Goal: Transaction & Acquisition: Purchase product/service

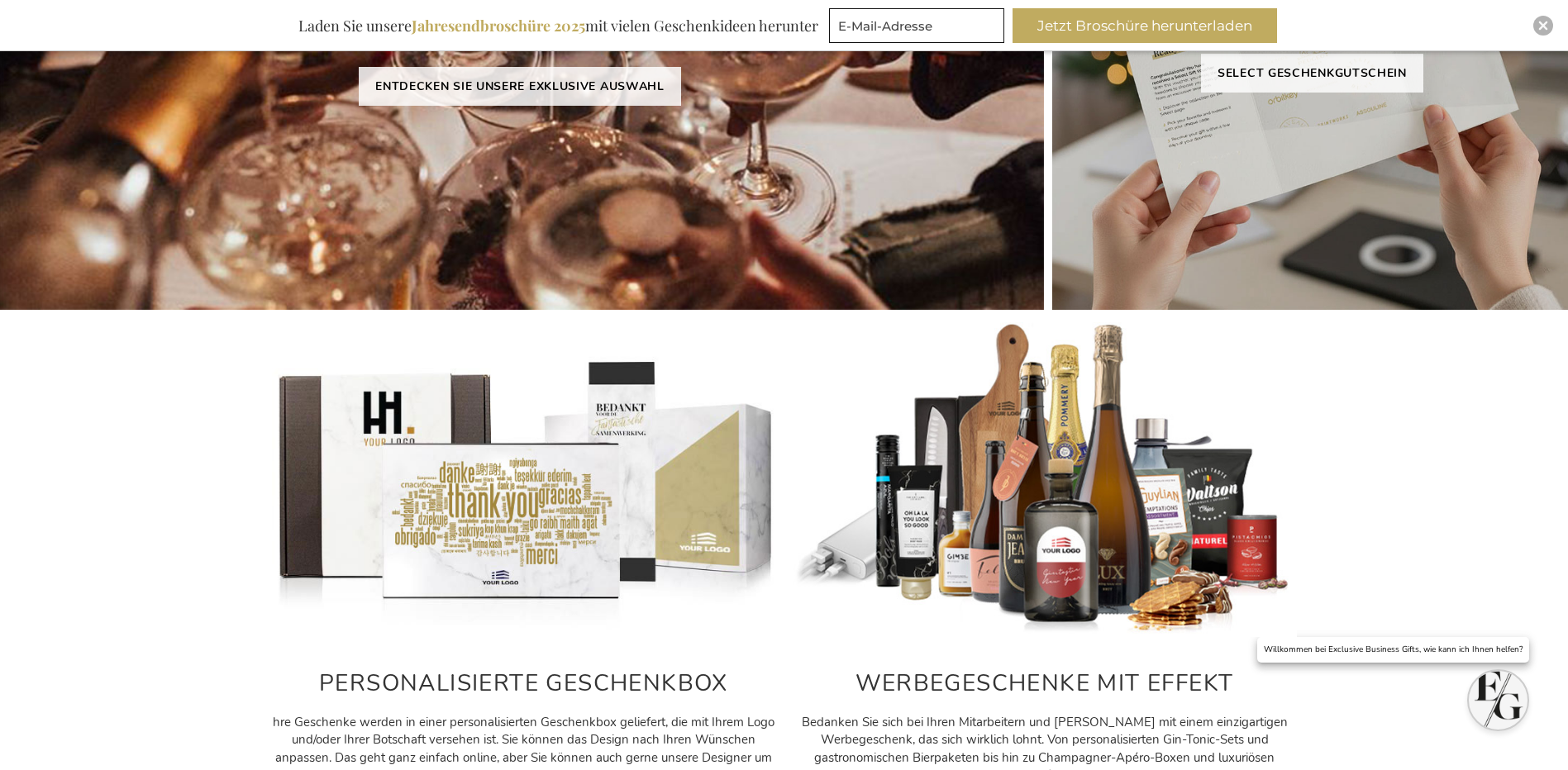
scroll to position [464, 0]
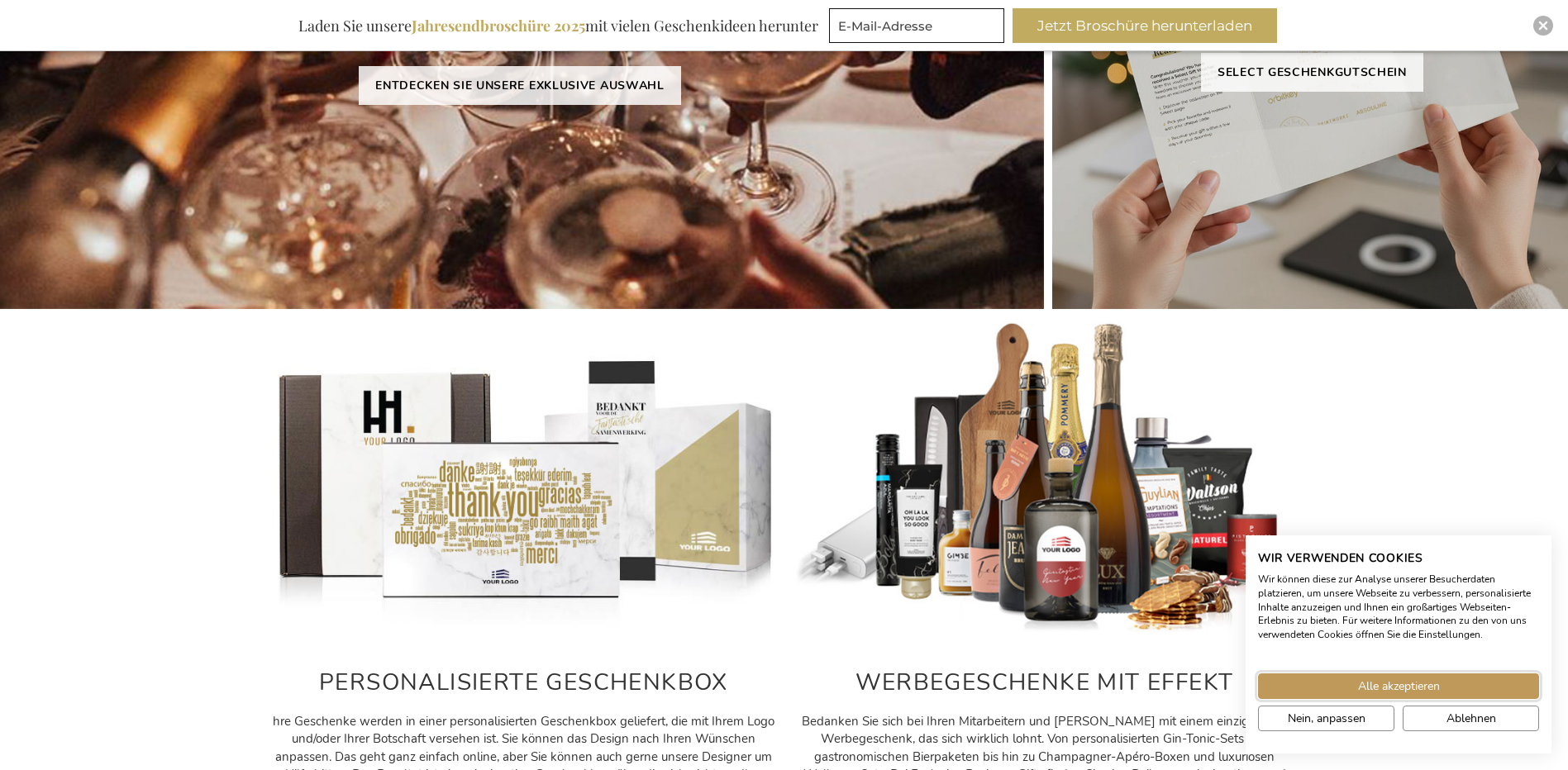
click at [1439, 686] on button "Alle akzeptieren" at bounding box center [1398, 686] width 281 height 26
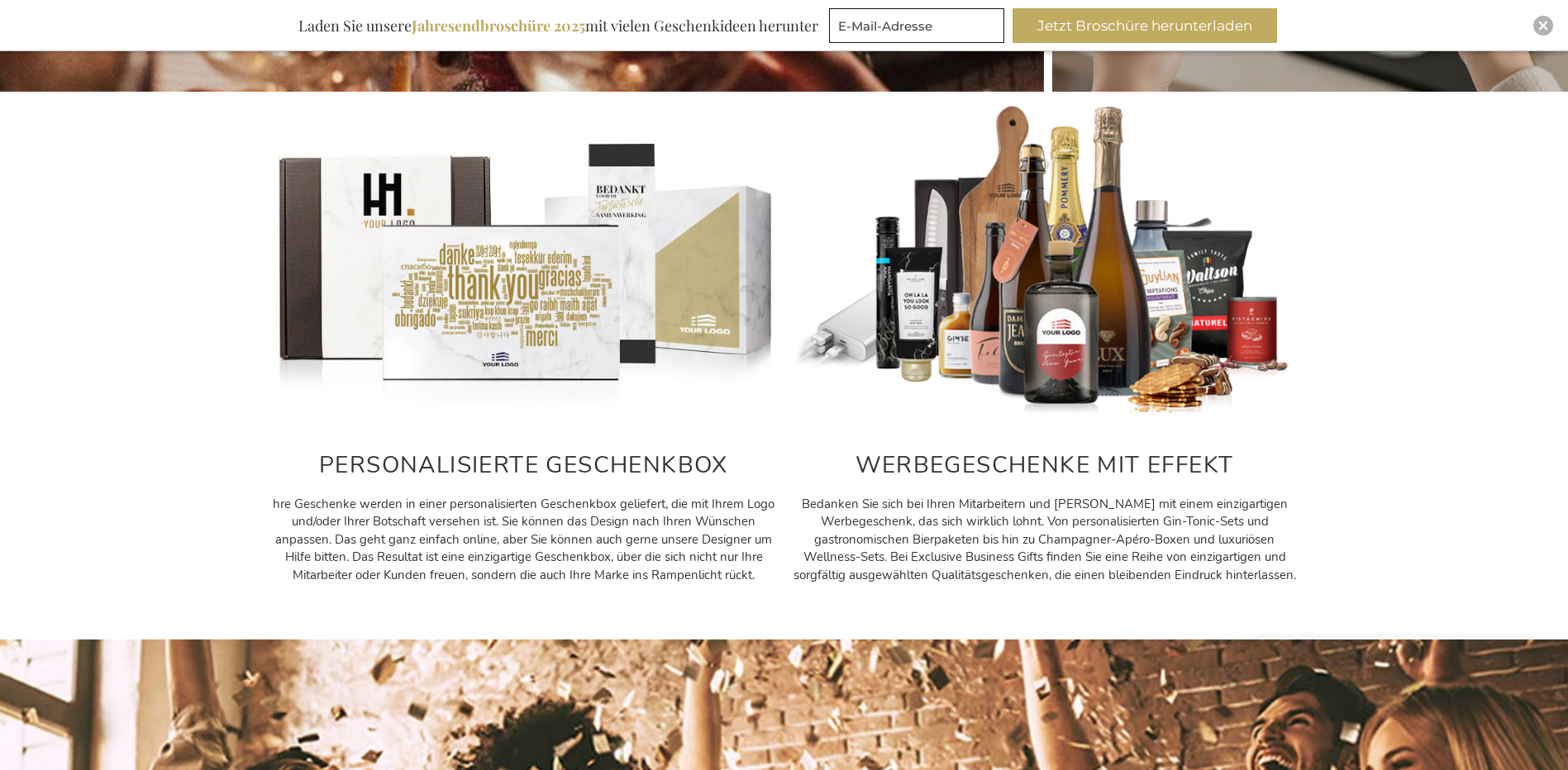
scroll to position [712, 0]
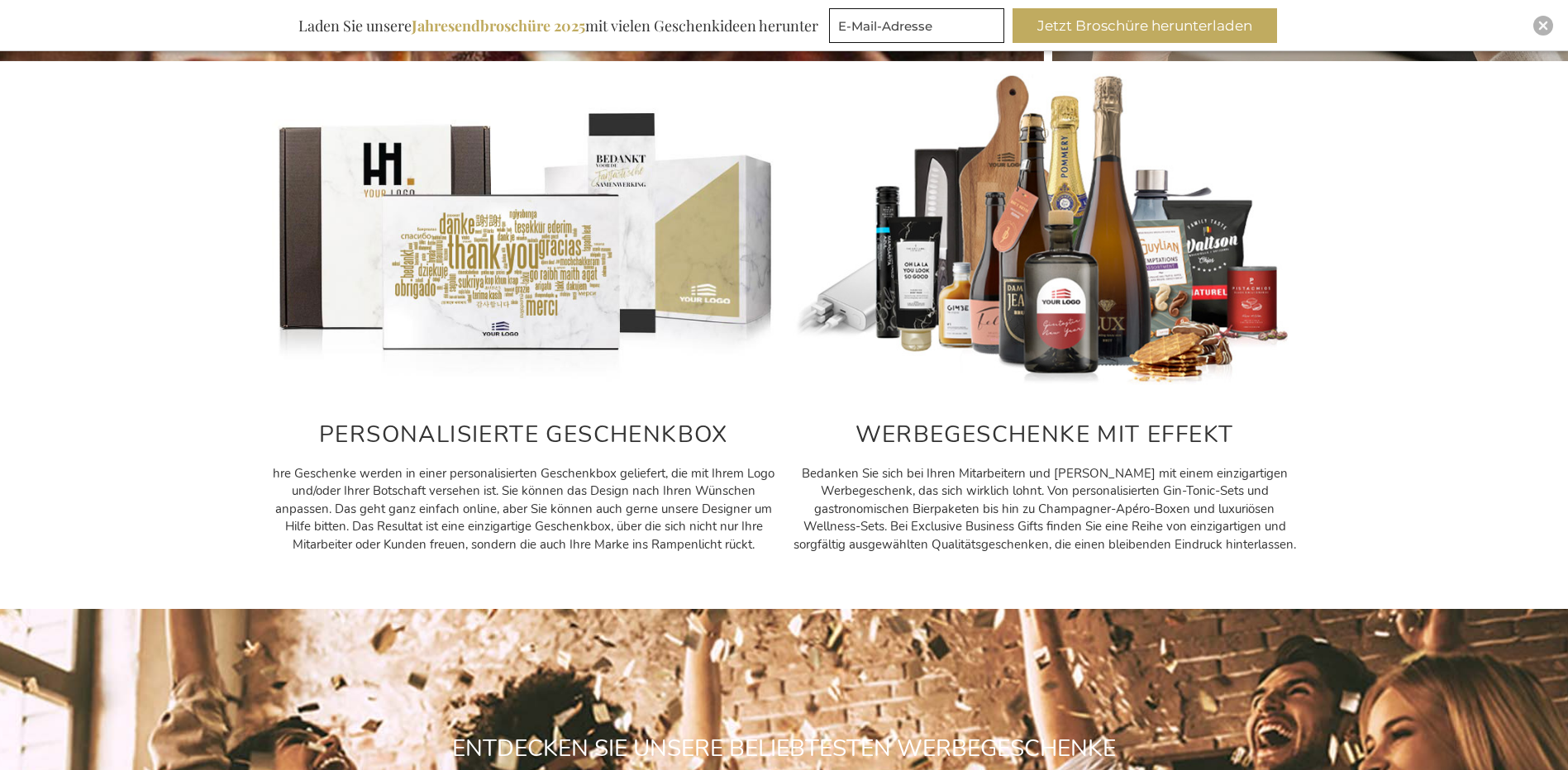
click at [499, 286] on img at bounding box center [523, 230] width 504 height 315
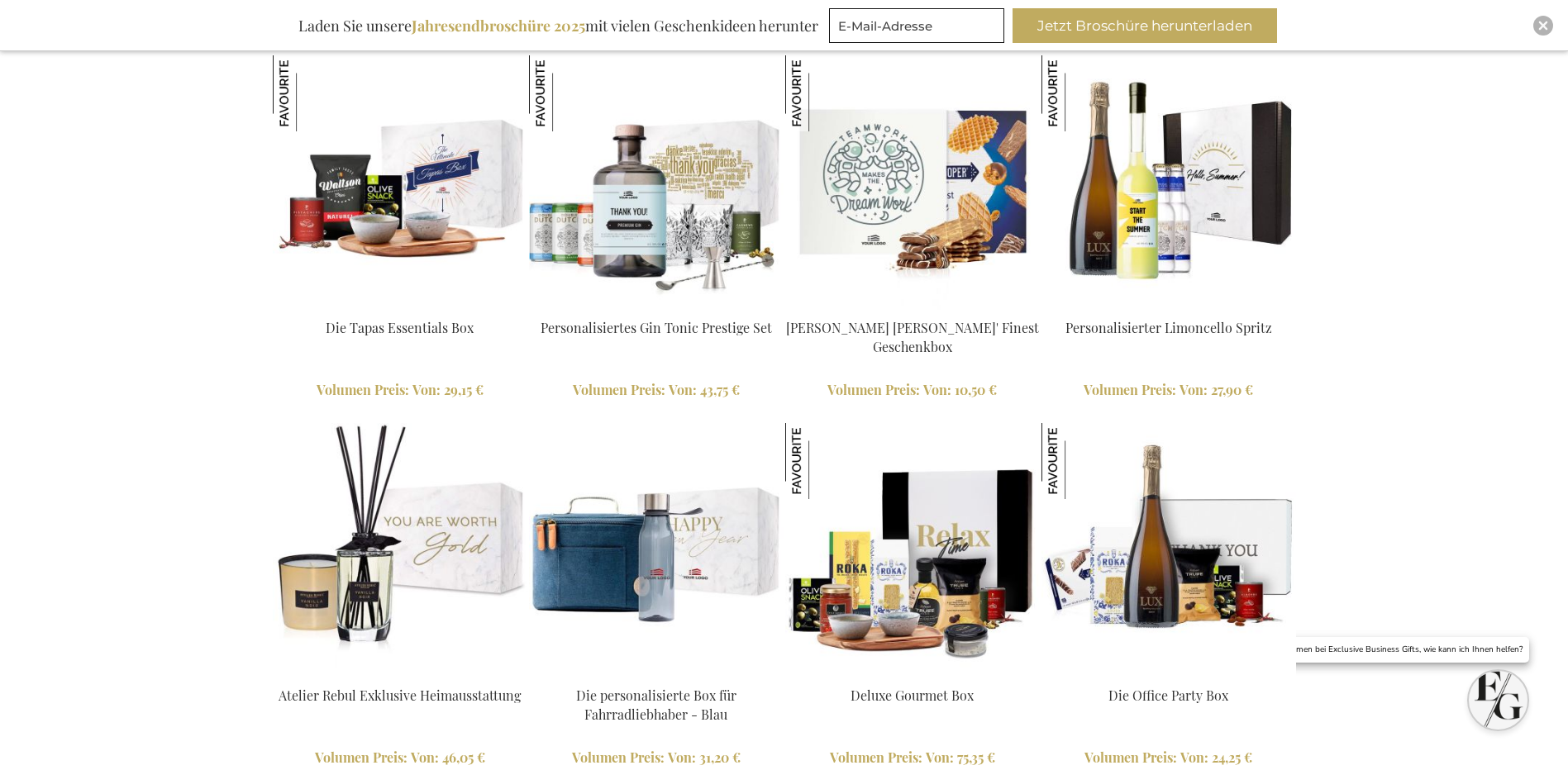
scroll to position [1538, 0]
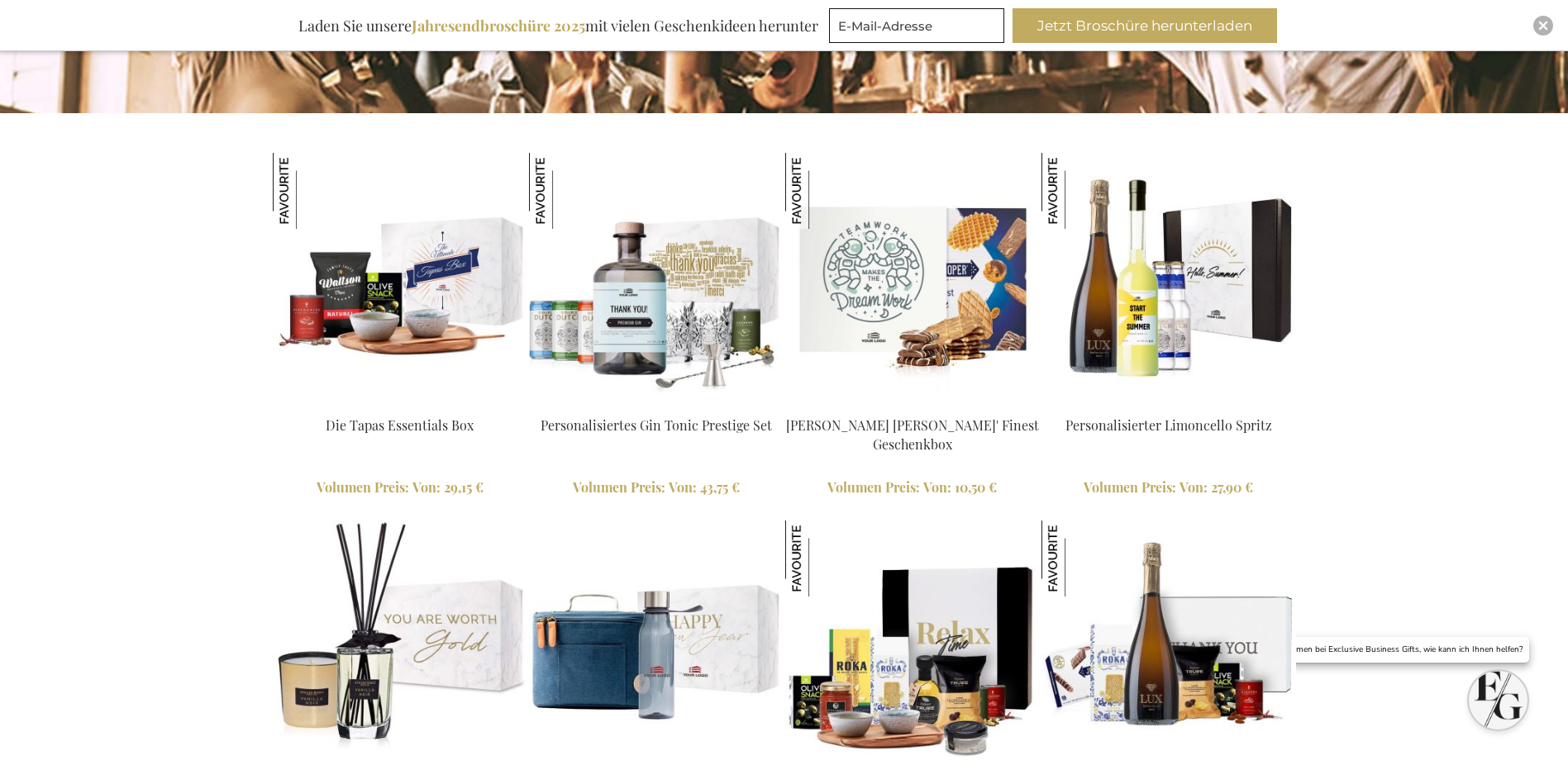
click at [423, 281] on img at bounding box center [399, 251] width 198 height 198
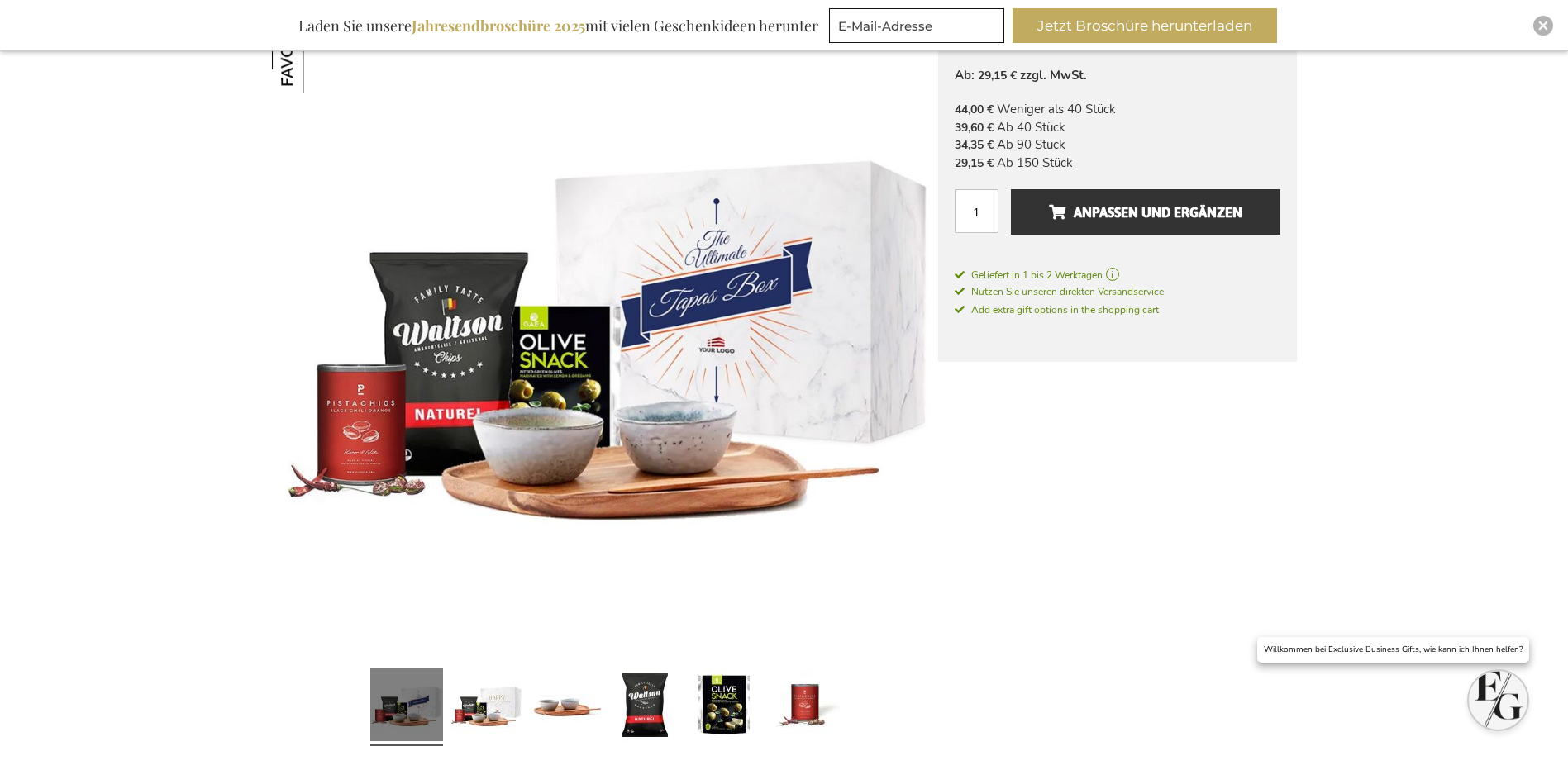
scroll to position [331, 0]
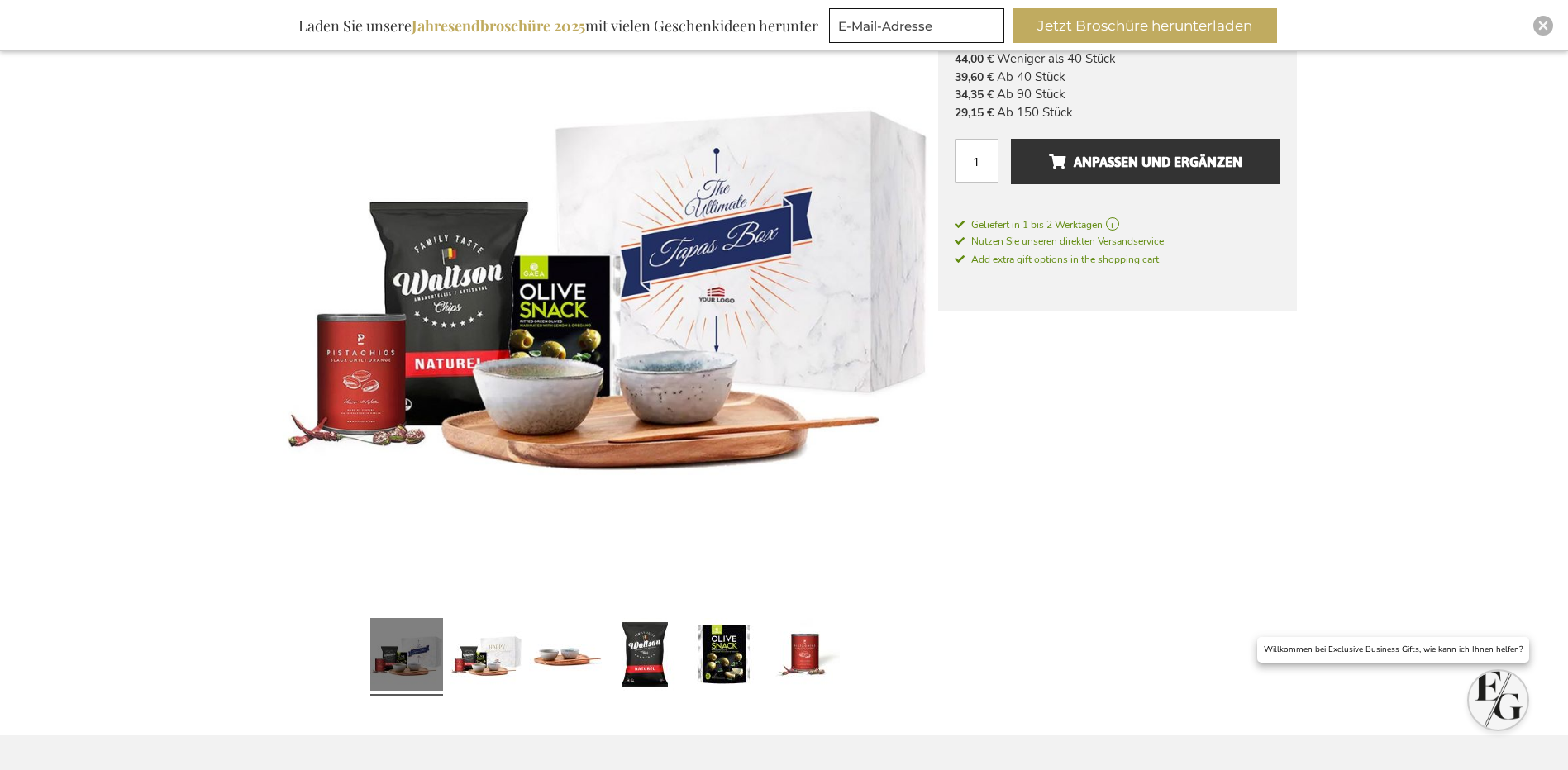
click at [488, 662] on link at bounding box center [485, 656] width 73 height 91
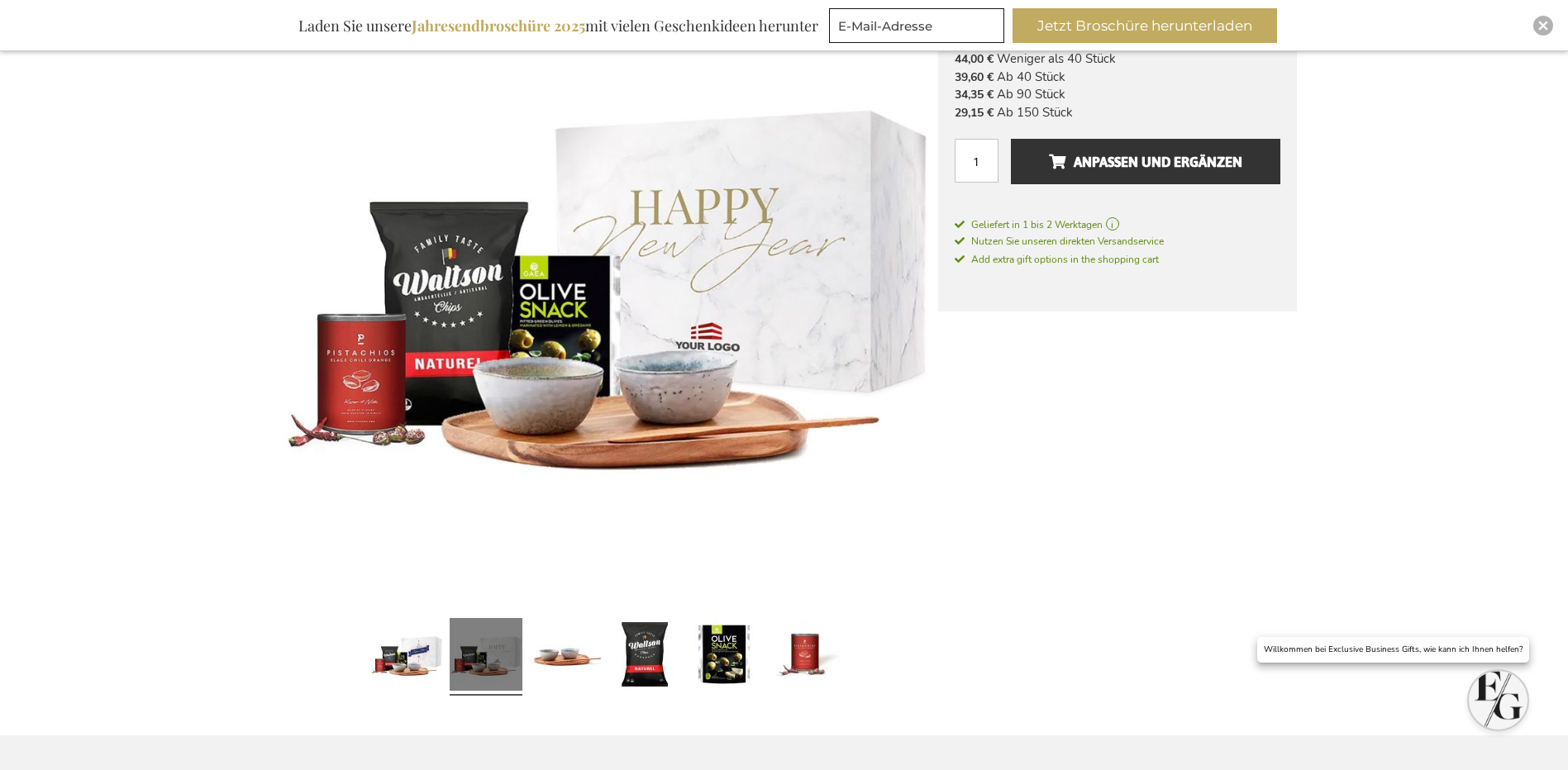
click at [561, 651] on link at bounding box center [565, 656] width 73 height 91
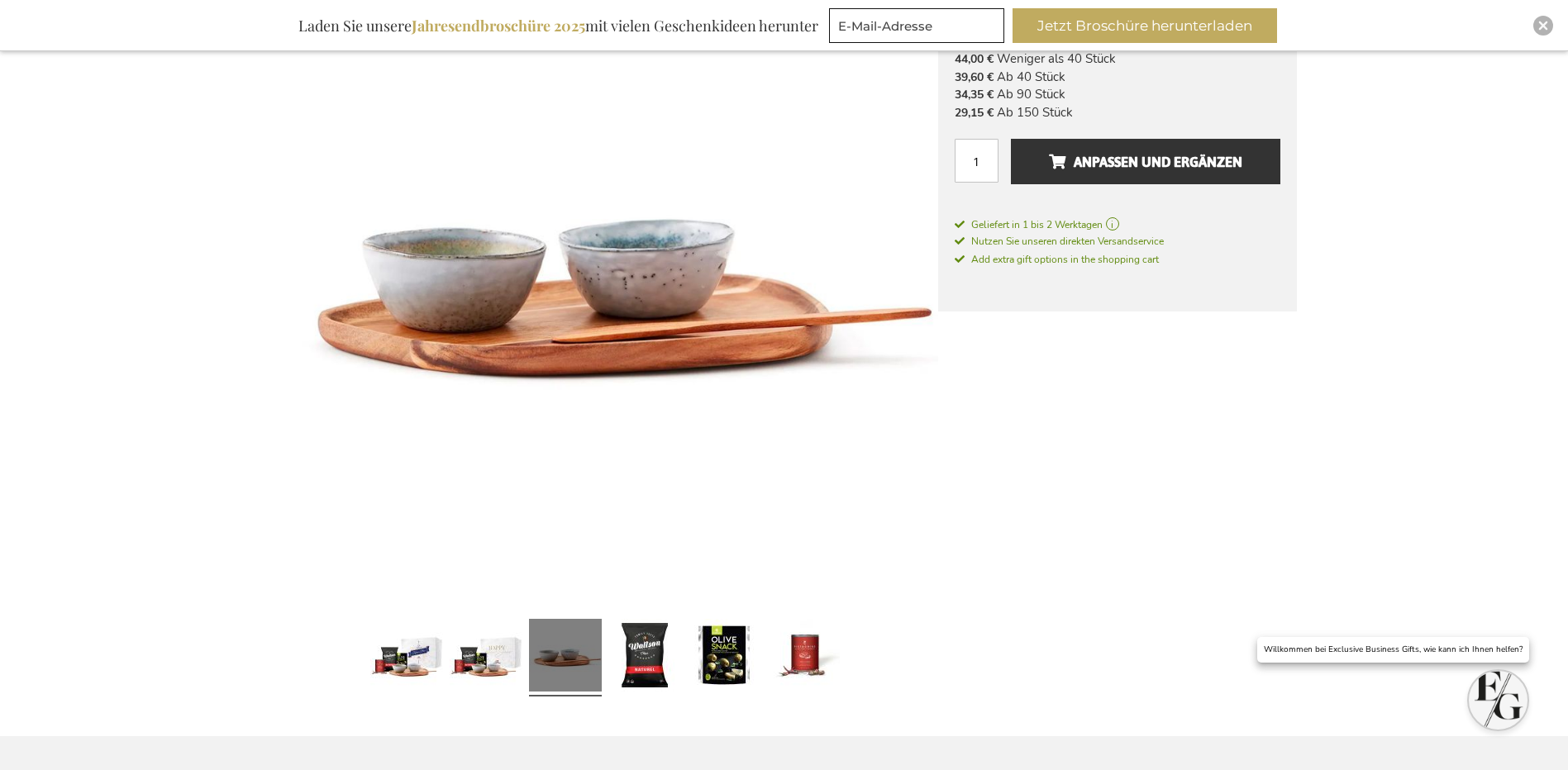
scroll to position [332, 0]
click at [657, 661] on link at bounding box center [644, 656] width 73 height 91
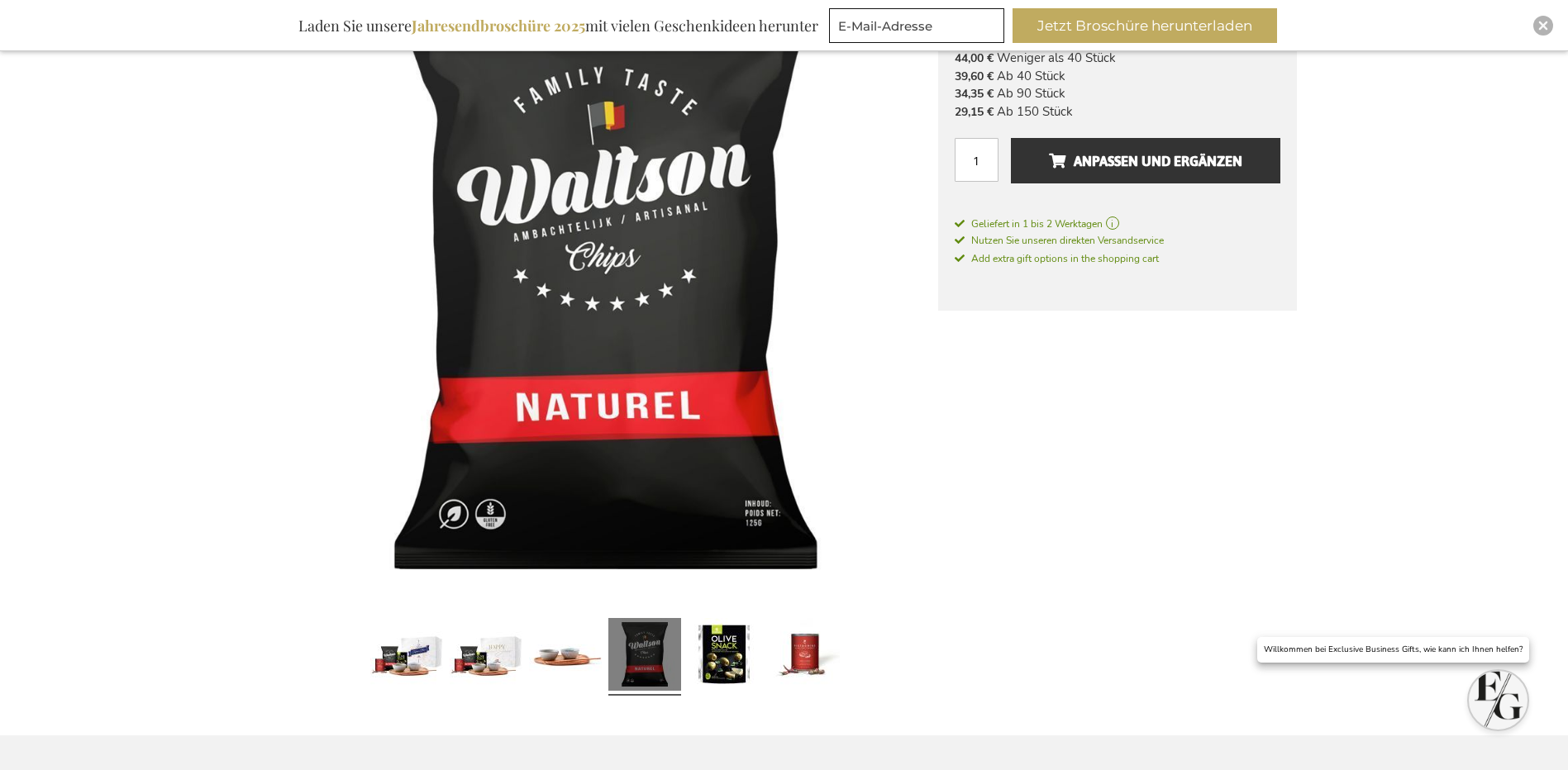
click at [721, 641] on link at bounding box center [723, 656] width 73 height 91
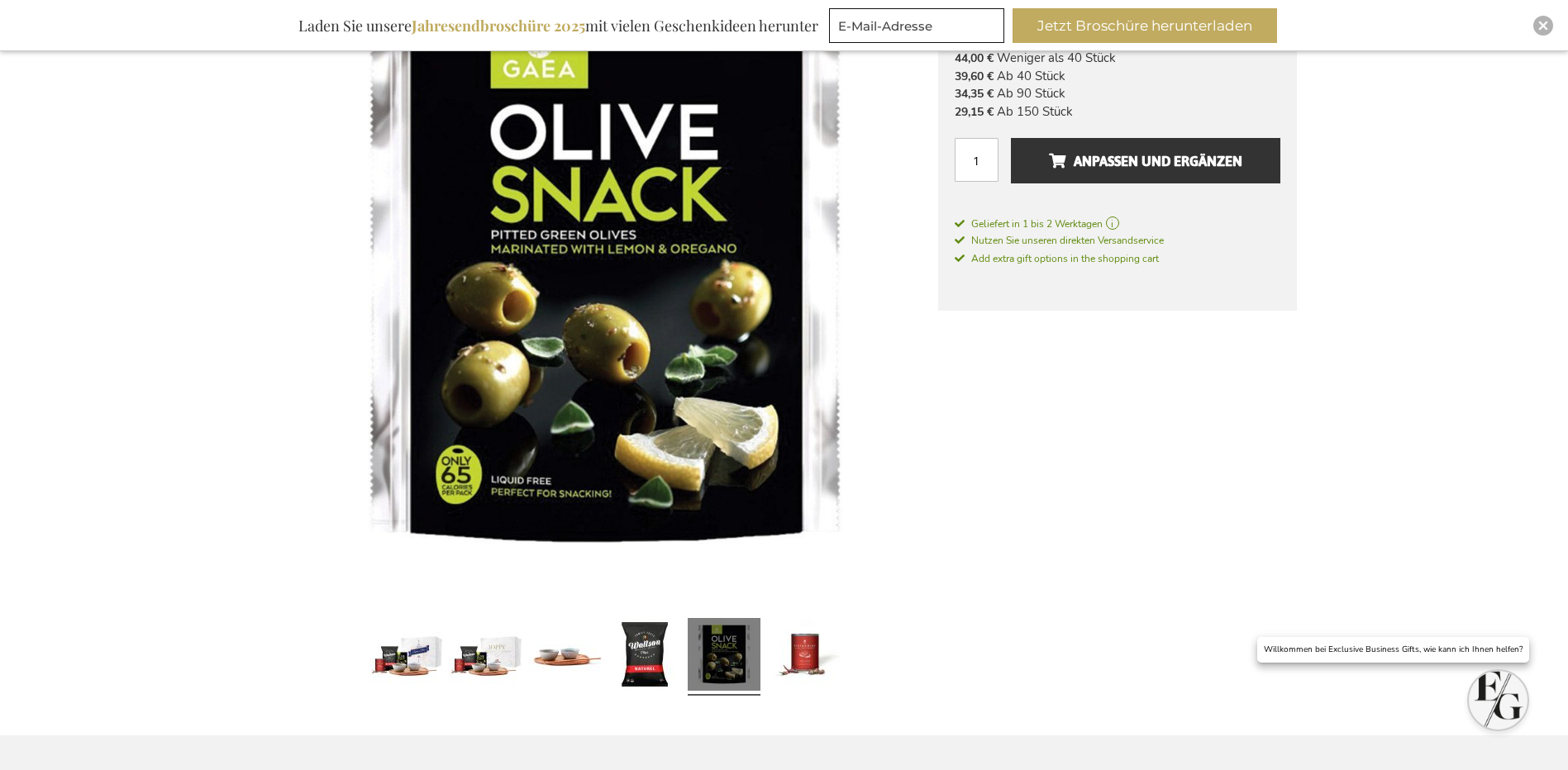
click at [833, 669] on link at bounding box center [803, 656] width 73 height 91
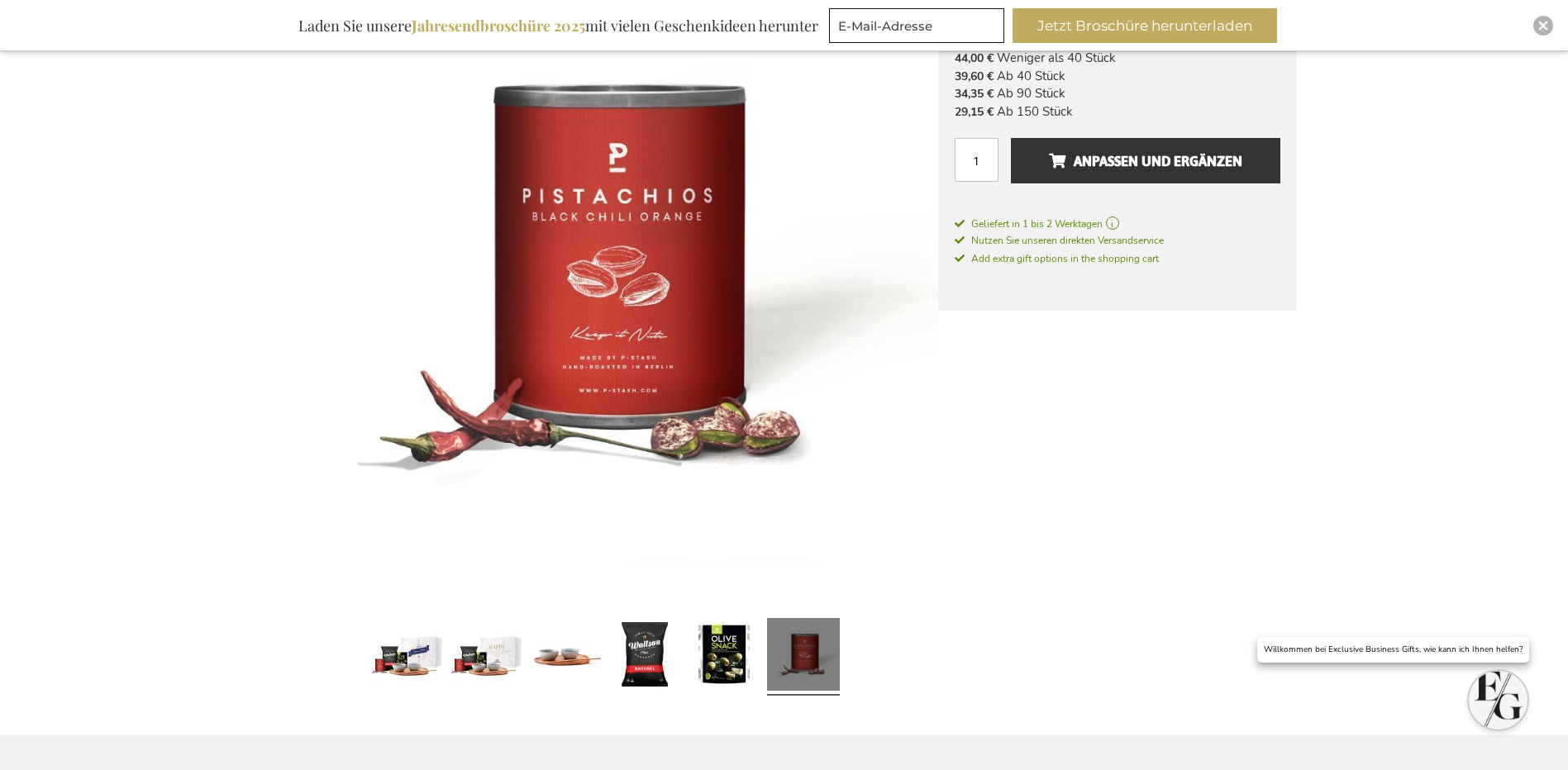
click at [897, 652] on div at bounding box center [604, 656] width 666 height 91
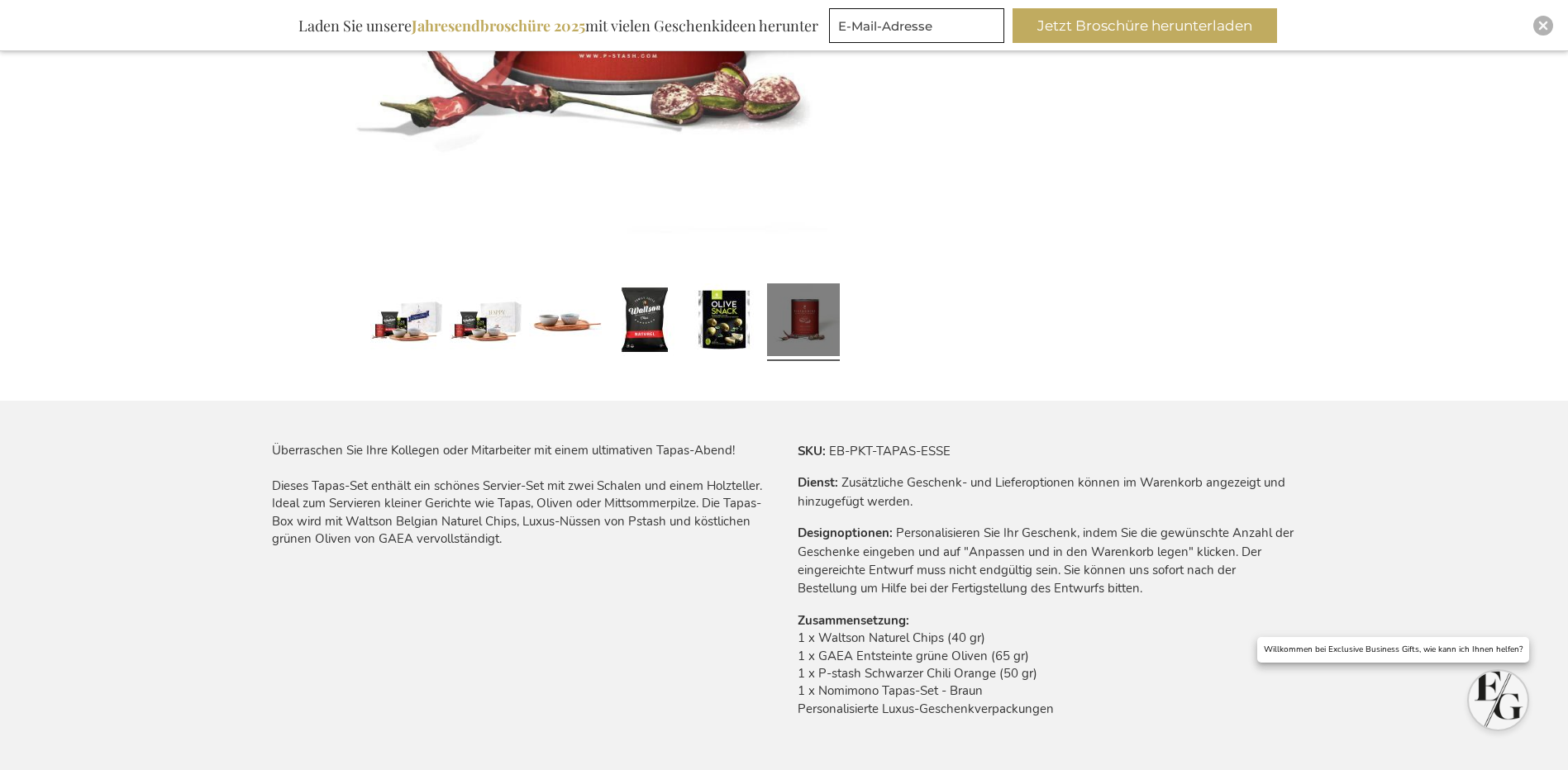
scroll to position [578, 0]
